Goal: Find specific page/section: Find specific page/section

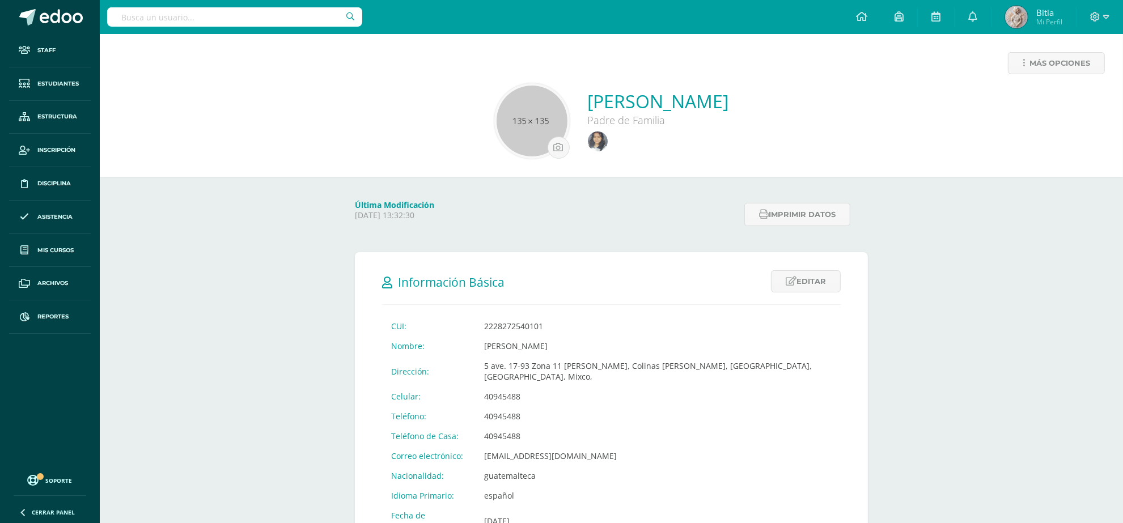
click at [239, 12] on input "text" at bounding box center [234, 16] width 255 height 19
type input "paulino barrios"
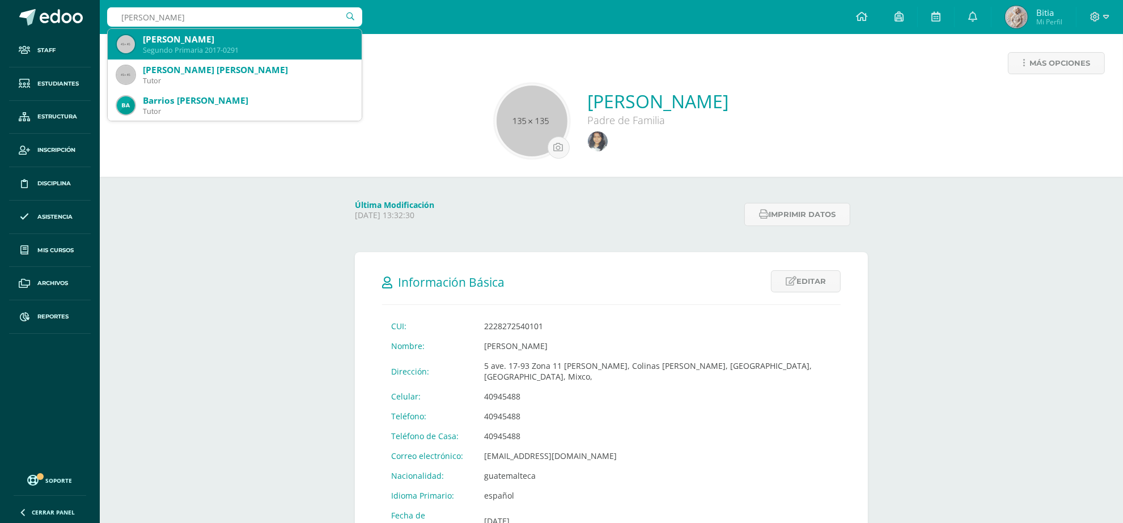
click at [247, 49] on div "Segundo Primaria 2017-0291" at bounding box center [248, 50] width 210 height 10
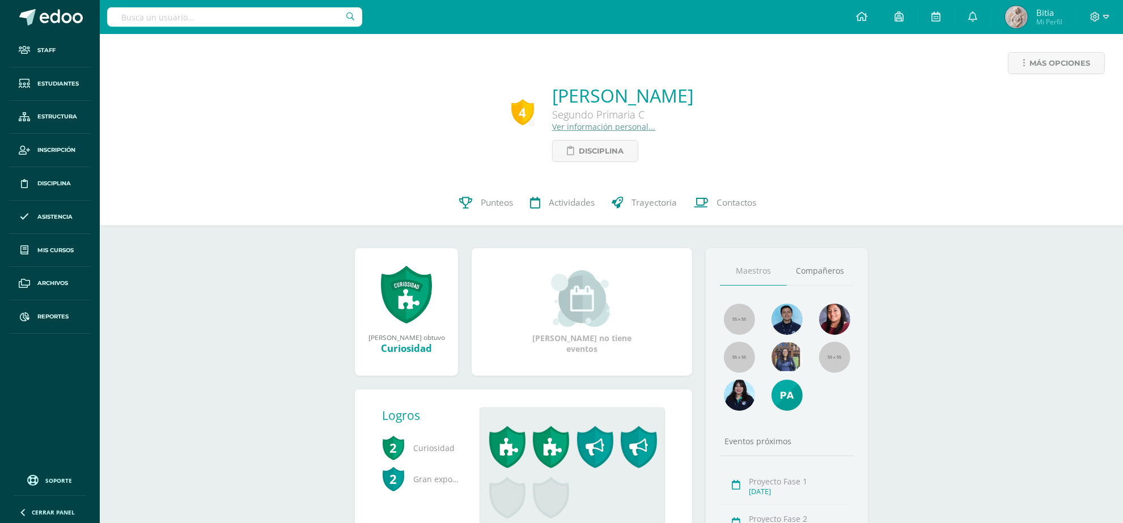
click at [590, 131] on link "Ver información personal..." at bounding box center [603, 126] width 103 height 11
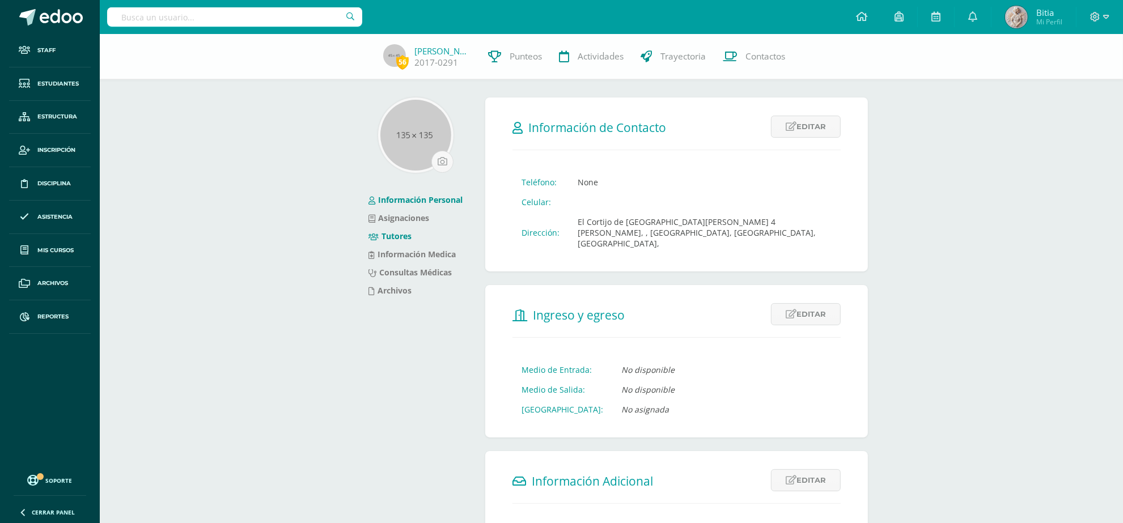
click at [386, 236] on link "Tutores" at bounding box center [389, 236] width 43 height 11
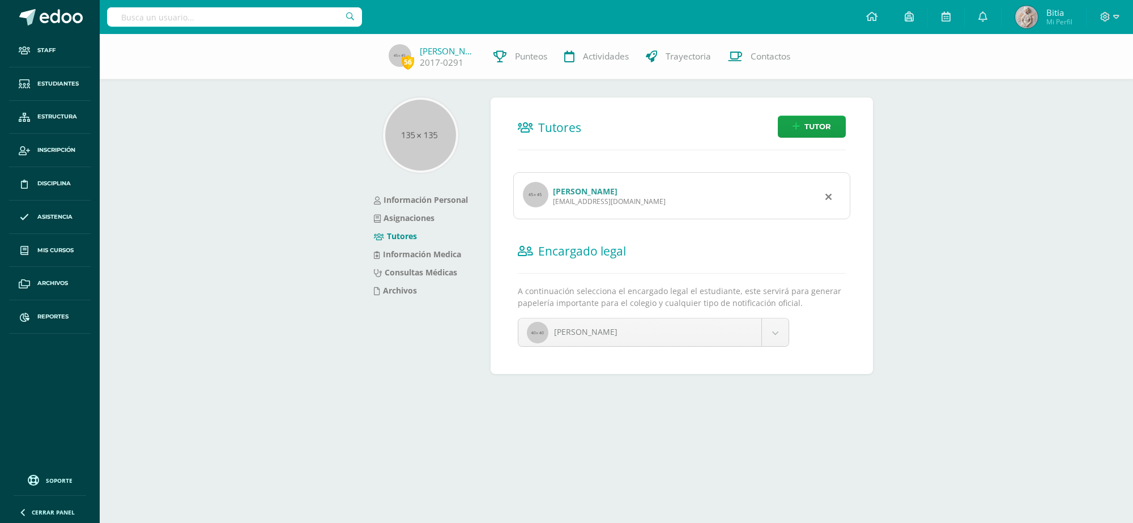
click at [564, 194] on link "Ericka Marlene Salazar" at bounding box center [585, 191] width 65 height 11
